Goal: Task Accomplishment & Management: Use online tool/utility

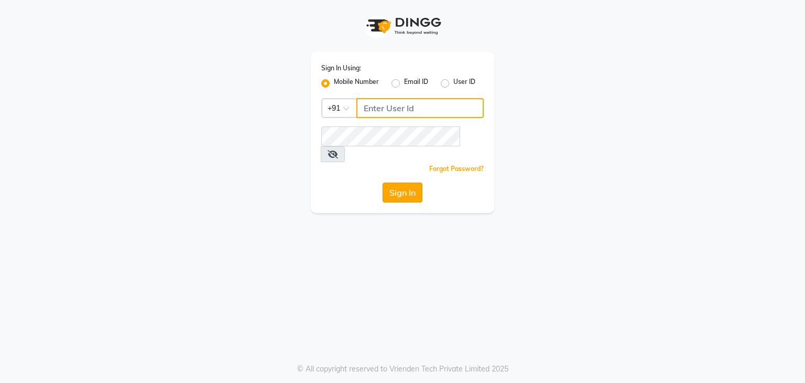
type input "9911685252"
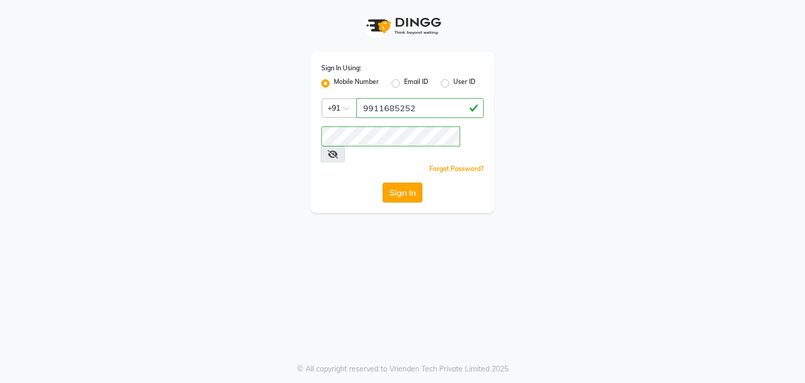
click at [413, 182] on button "Sign In" at bounding box center [403, 192] width 40 height 20
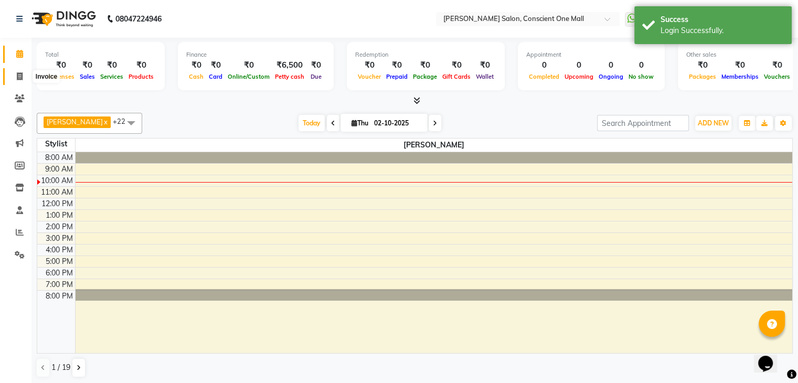
click at [21, 74] on icon at bounding box center [20, 76] width 6 height 8
select select "service"
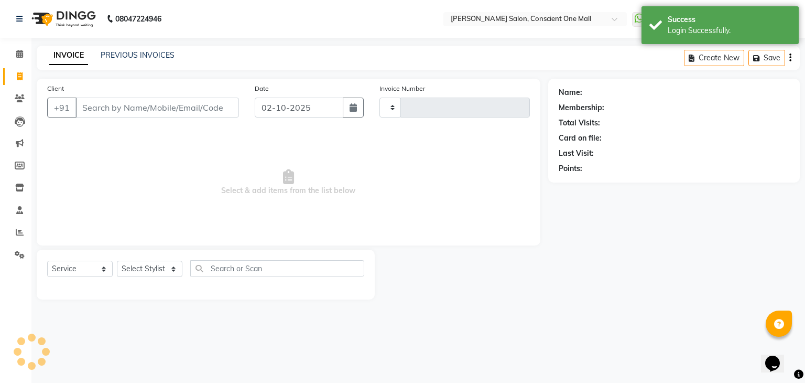
type input "2566"
select select "7575"
click at [169, 110] on input "Client" at bounding box center [158, 108] width 164 height 20
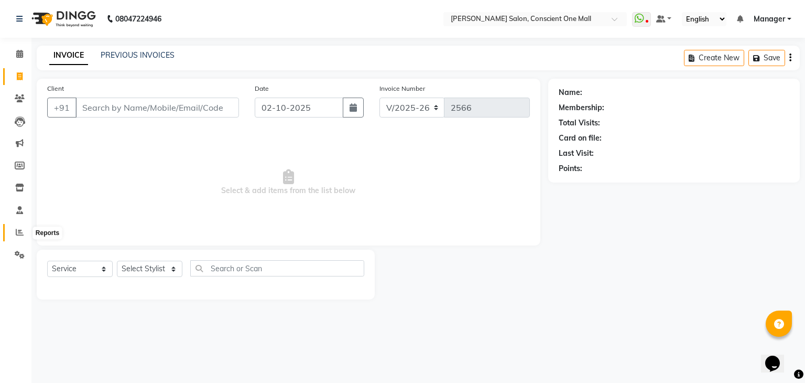
click at [19, 229] on icon at bounding box center [20, 232] width 8 height 8
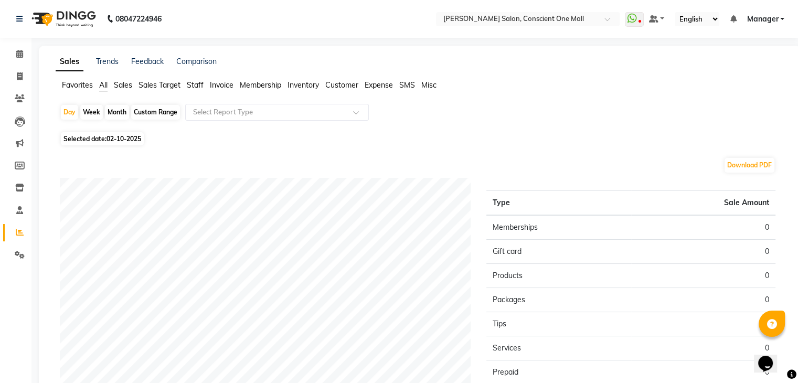
click at [171, 82] on span "Sales Target" at bounding box center [159, 84] width 42 height 9
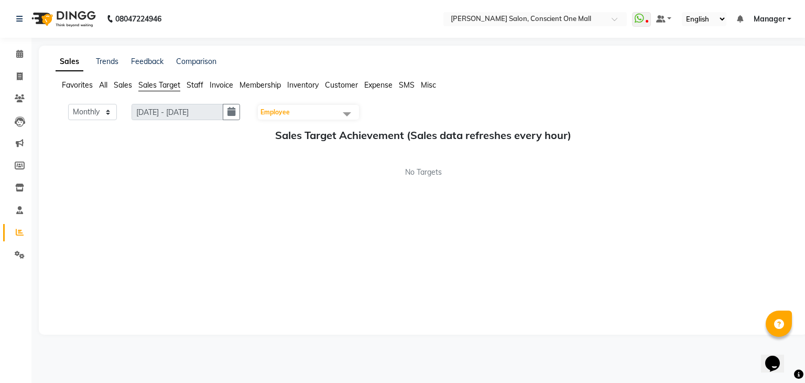
click at [196, 83] on span "Staff" at bounding box center [195, 84] width 17 height 9
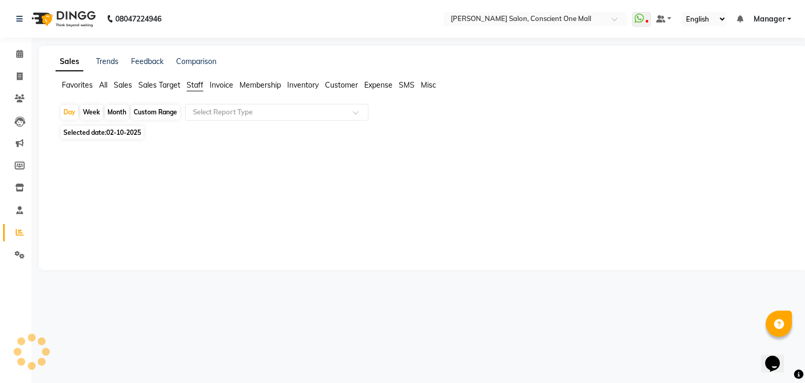
click at [117, 109] on div "Month" at bounding box center [117, 112] width 24 height 15
select select "10"
select select "2025"
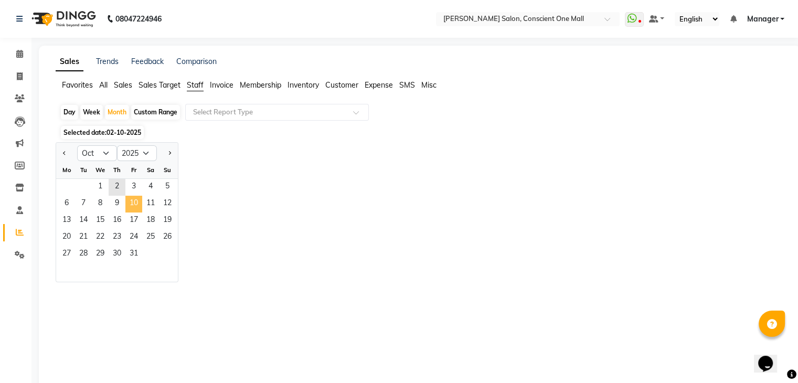
click at [138, 199] on span "10" at bounding box center [133, 204] width 17 height 17
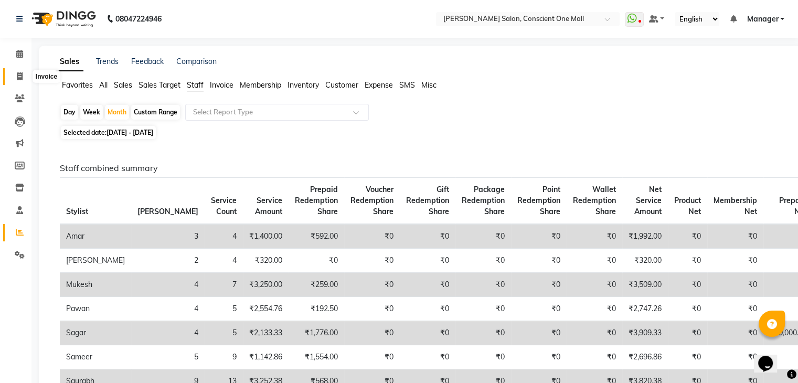
click at [21, 74] on icon at bounding box center [20, 76] width 6 height 8
select select "service"
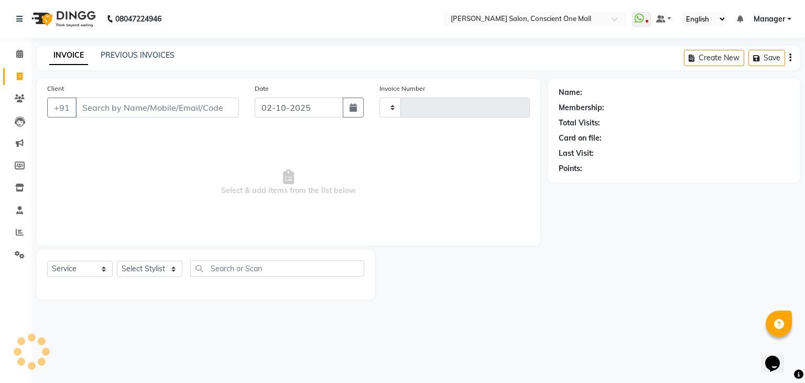
type input "2566"
select select "7575"
